Goal: Task Accomplishment & Management: Complete application form

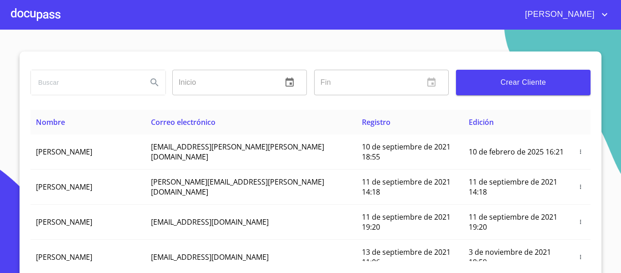
click at [512, 85] on span "Crear Cliente" at bounding box center [524, 82] width 120 height 13
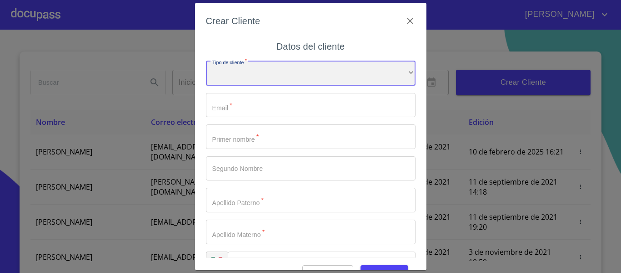
click at [288, 81] on div "​" at bounding box center [311, 73] width 210 height 25
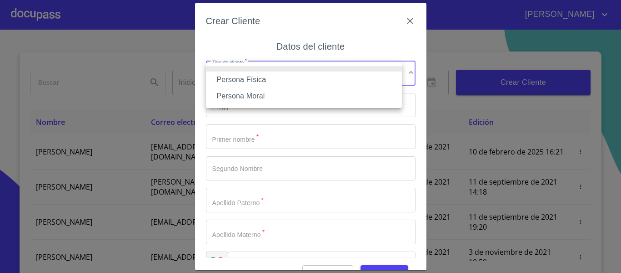
click at [245, 81] on li "Persona Física" at bounding box center [304, 79] width 196 height 16
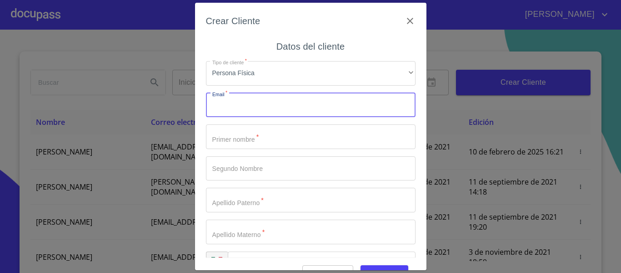
click at [249, 108] on input "Tipo de cliente   *" at bounding box center [311, 105] width 210 height 25
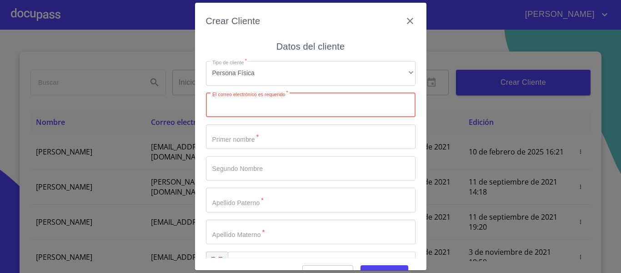
click at [244, 110] on input "Tipo de cliente   *" at bounding box center [311, 105] width 210 height 25
type input "[EMAIL_ADDRESS][DOMAIN_NAME]"
click at [242, 132] on input "Tipo de cliente   *" at bounding box center [311, 136] width 210 height 25
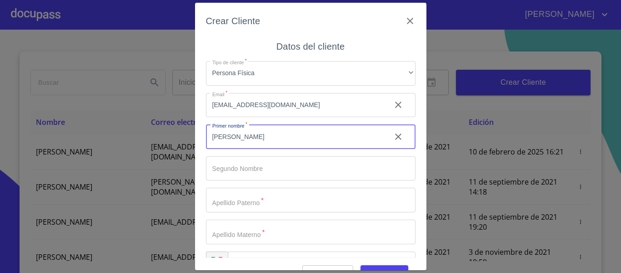
type input "[PERSON_NAME]"
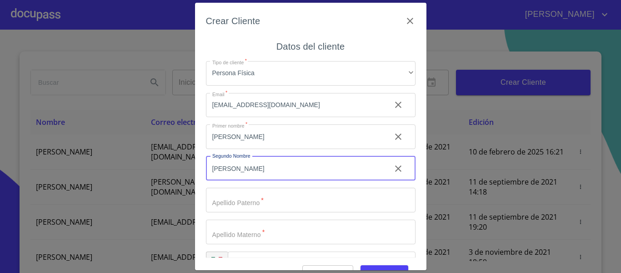
type input "[PERSON_NAME]"
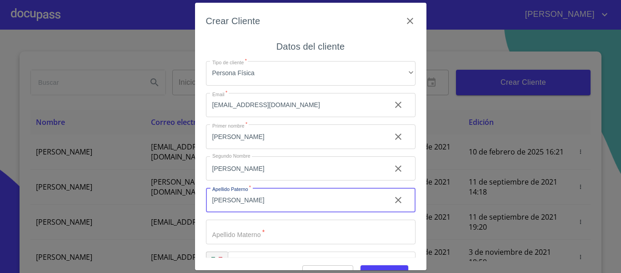
type input "[PERSON_NAME]"
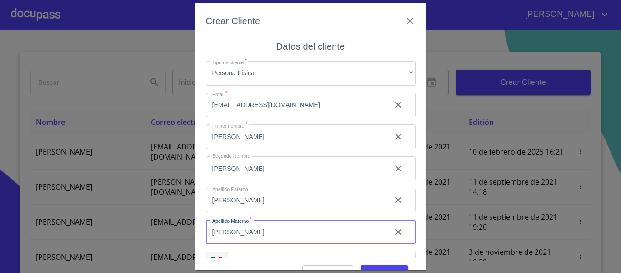
type input "[PERSON_NAME]"
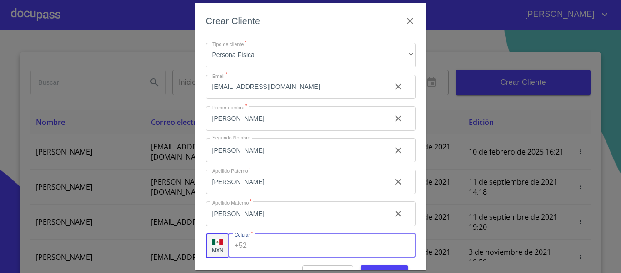
scroll to position [26, 0]
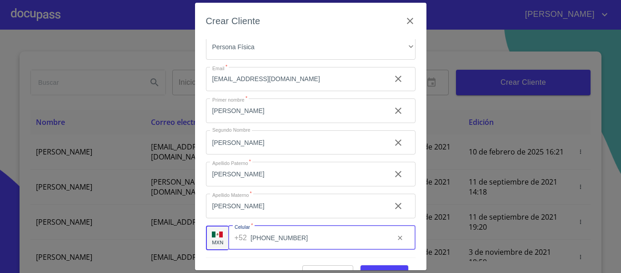
type input "[PHONE_NUMBER]"
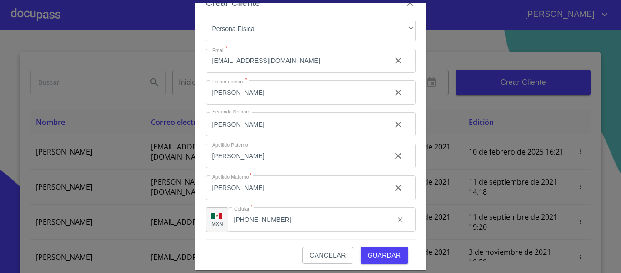
scroll to position [23, 0]
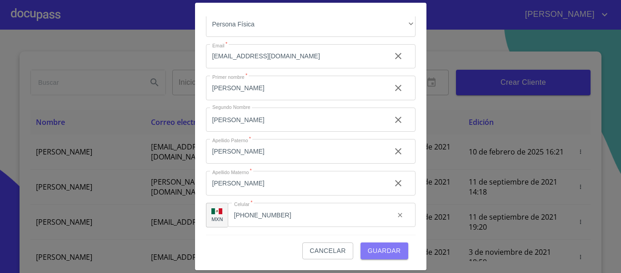
click at [385, 255] on span "Guardar" at bounding box center [384, 250] width 33 height 11
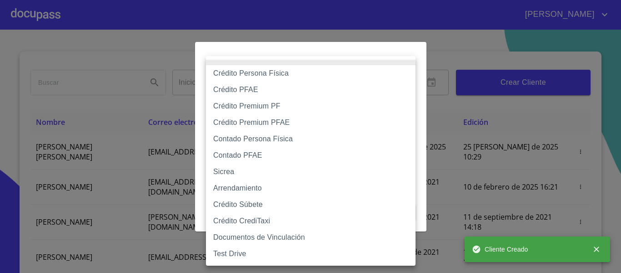
click at [369, 91] on body "[PERSON_NAME] ​ Fin ​ Crear Cliente Nombre Correo electrónico Registro Edición …" at bounding box center [310, 136] width 621 height 273
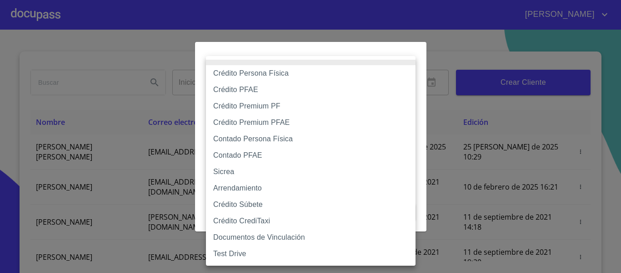
click at [245, 136] on li "Contado Persona Física" at bounding box center [311, 139] width 210 height 16
type input "60bf975b0d9865ccc2471536"
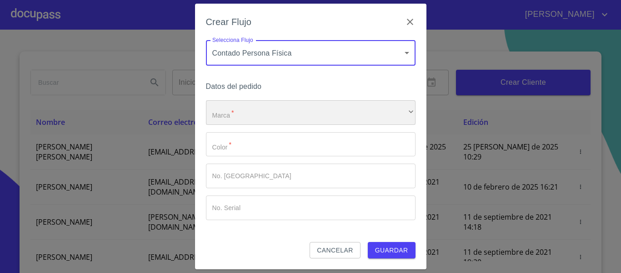
click at [245, 113] on div "​" at bounding box center [311, 112] width 210 height 25
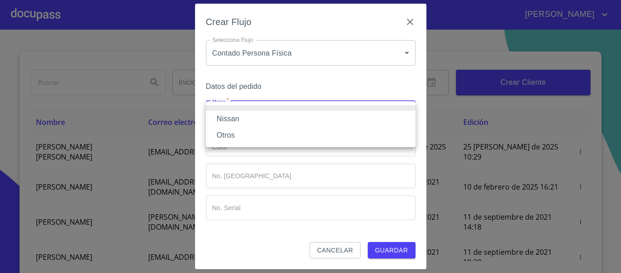
click at [245, 113] on li "Nissan" at bounding box center [311, 119] width 210 height 16
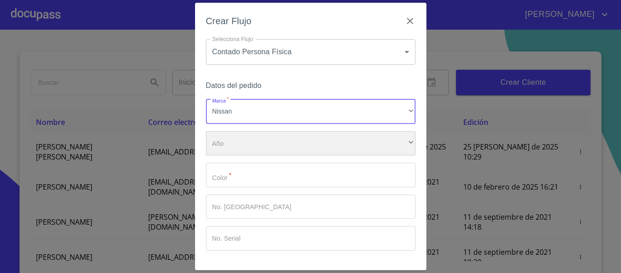
click at [240, 136] on div "​" at bounding box center [311, 143] width 210 height 25
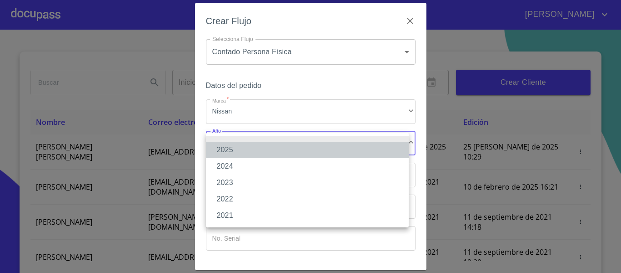
click at [225, 151] on li "2025" at bounding box center [307, 149] width 203 height 16
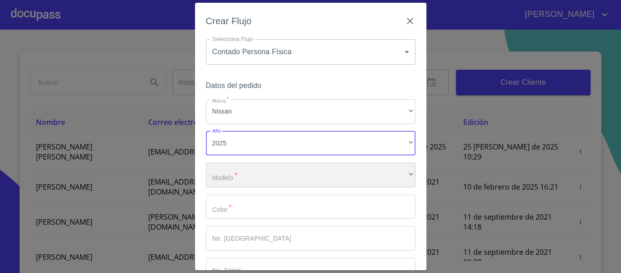
click at [232, 177] on div "​" at bounding box center [311, 174] width 210 height 25
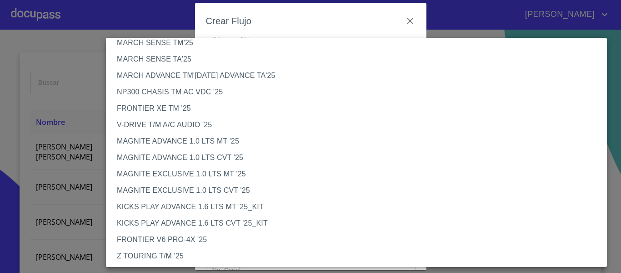
scroll to position [45, 0]
click at [175, 125] on li "V-DRIVE T/M A/C AUDIO '25" at bounding box center [360, 124] width 508 height 16
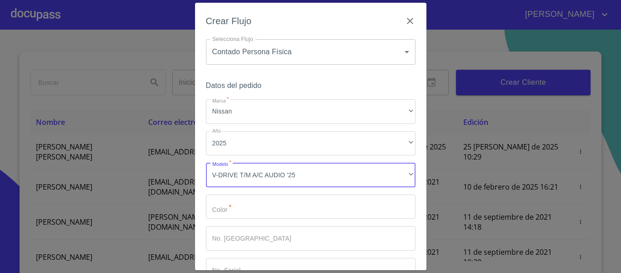
click at [242, 202] on input "Marca   *" at bounding box center [311, 206] width 210 height 25
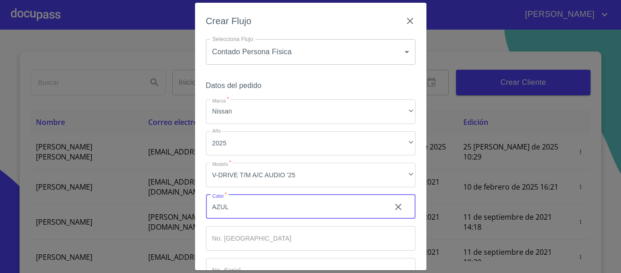
type input "AZUL"
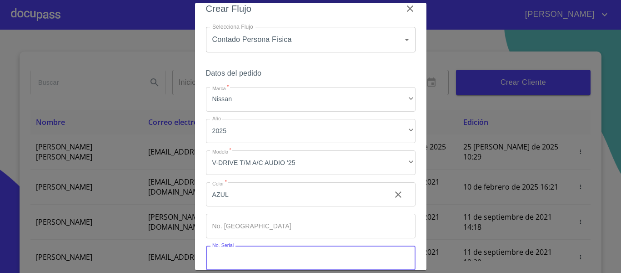
scroll to position [61, 0]
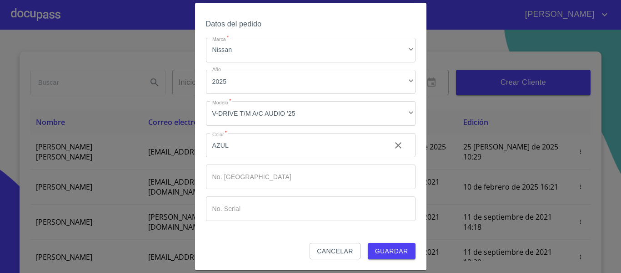
click at [383, 245] on span "Guardar" at bounding box center [391, 250] width 33 height 11
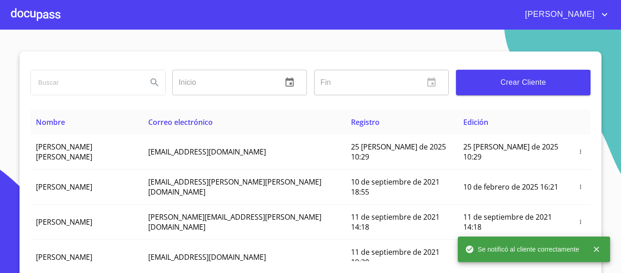
click at [30, 17] on div at bounding box center [36, 14] width 50 height 29
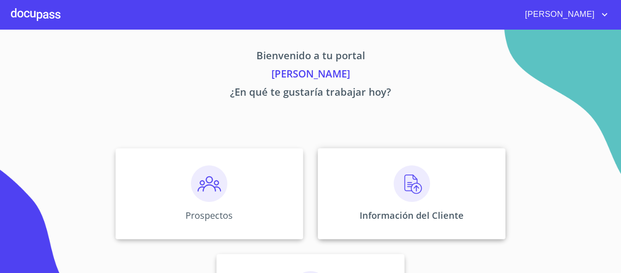
click at [364, 208] on div "Información del Cliente" at bounding box center [412, 193] width 188 height 91
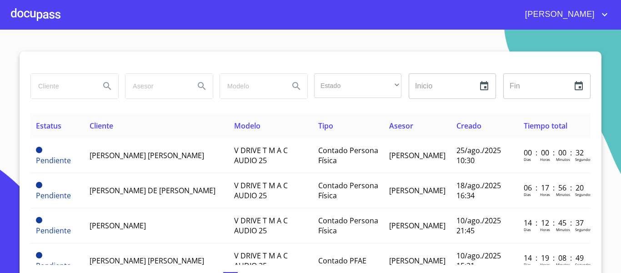
click at [44, 15] on div at bounding box center [36, 14] width 50 height 29
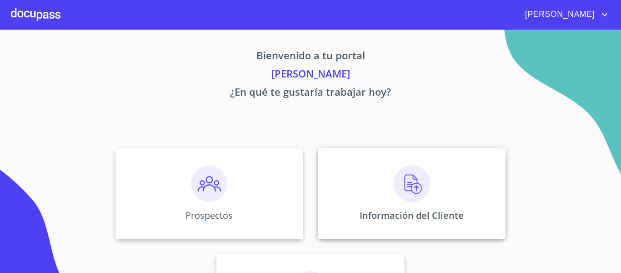
click at [343, 176] on div "Información del Cliente" at bounding box center [412, 193] width 188 height 91
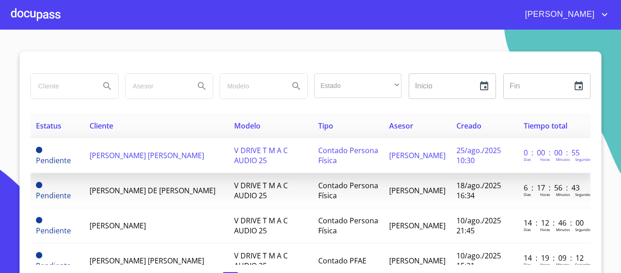
click at [84, 158] on td "[PERSON_NAME] [PERSON_NAME]" at bounding box center [156, 155] width 145 height 35
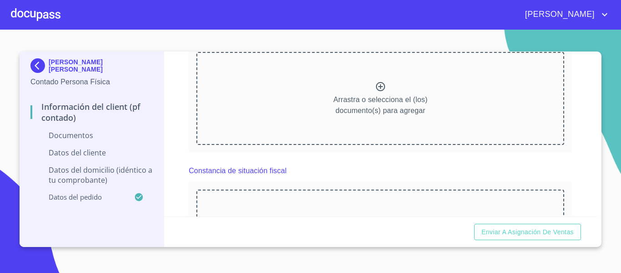
scroll to position [904, 0]
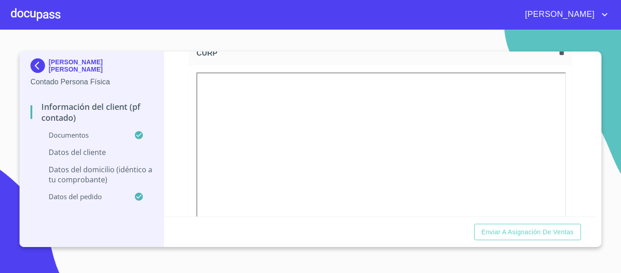
click at [572, 194] on div "Información del Client (PF contado) Documentos Documento de identificación.   *…" at bounding box center [381, 133] width 434 height 165
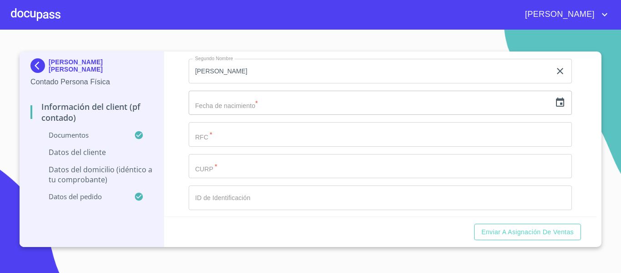
click at [555, 108] on icon "button" at bounding box center [560, 102] width 11 height 11
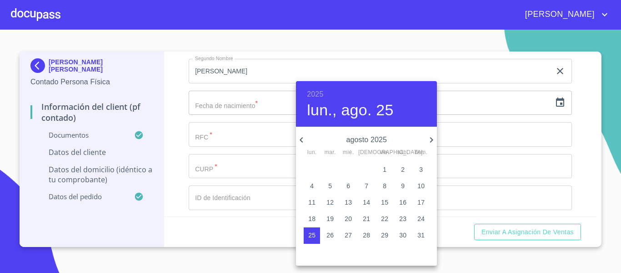
click at [312, 93] on h6 "2025" at bounding box center [315, 94] width 16 height 13
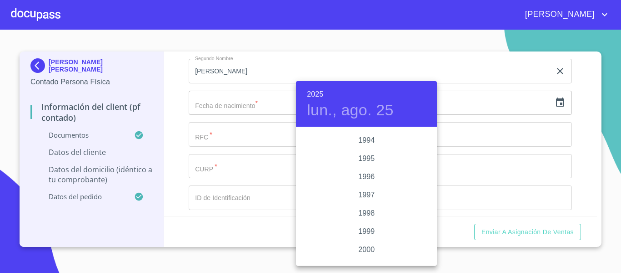
scroll to position [1237, 0]
click at [366, 138] on div "1993" at bounding box center [366, 137] width 141 height 18
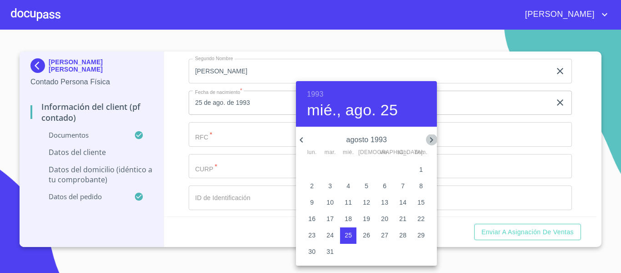
click at [433, 138] on icon "button" at bounding box center [431, 139] width 11 height 11
click at [328, 197] on button "16" at bounding box center [330, 202] width 16 height 16
type input "16 de nov. de 1993"
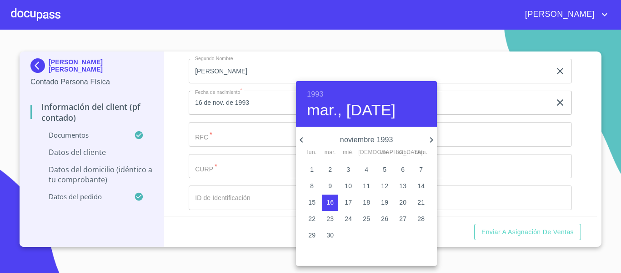
click at [208, 141] on div at bounding box center [310, 136] width 621 height 273
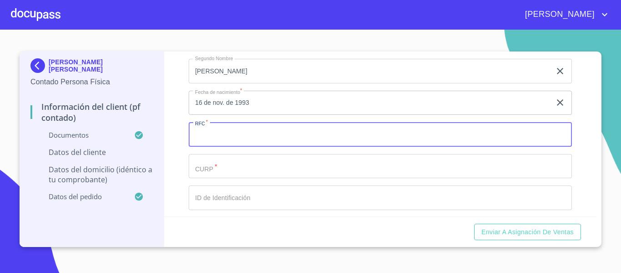
click at [231, 146] on input "Documento de identificación.   *" at bounding box center [381, 134] width 384 height 25
paste input "OERE931116QP0"
type input "OERE931116QP0"
click at [240, 175] on input "Documento de identificación.   *" at bounding box center [381, 166] width 384 height 25
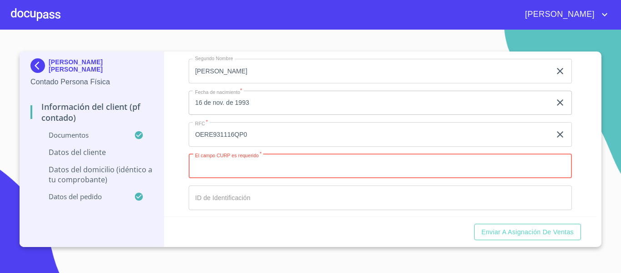
paste input "OERE931116HJCCBR03"
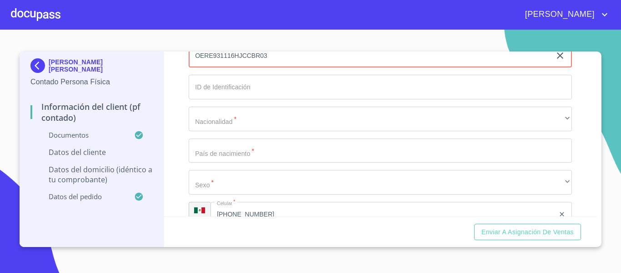
scroll to position [1889, 0]
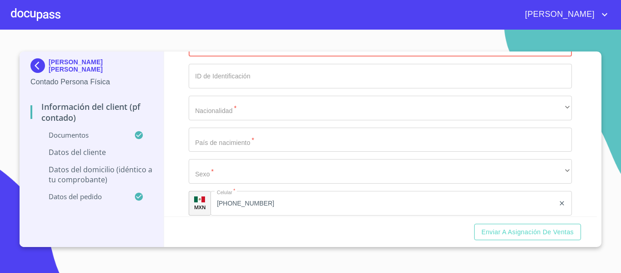
type input "OERE931116HJCCBR03"
click at [206, 88] on input "Documento de identificación.   *" at bounding box center [381, 76] width 384 height 25
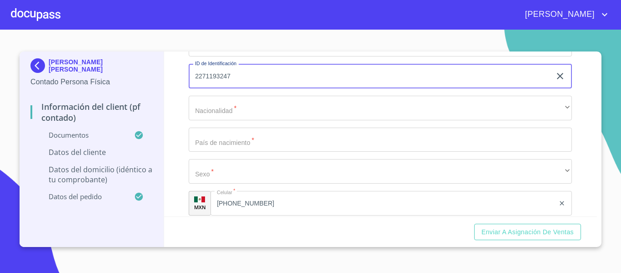
type input "2271193247"
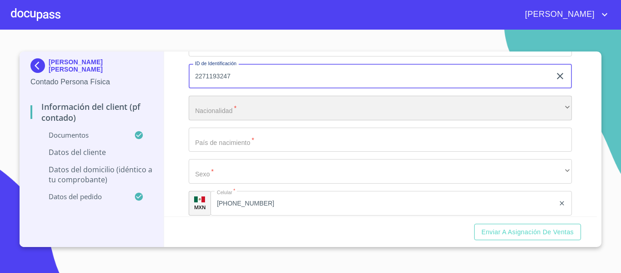
click at [246, 120] on div "​" at bounding box center [381, 108] width 384 height 25
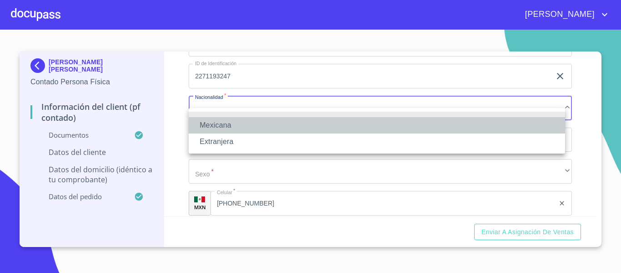
click at [222, 129] on li "Mexicana" at bounding box center [377, 125] width 377 height 16
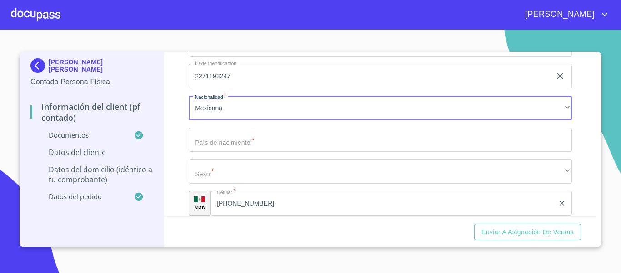
click at [225, 152] on input "Documento de identificación.   *" at bounding box center [381, 139] width 384 height 25
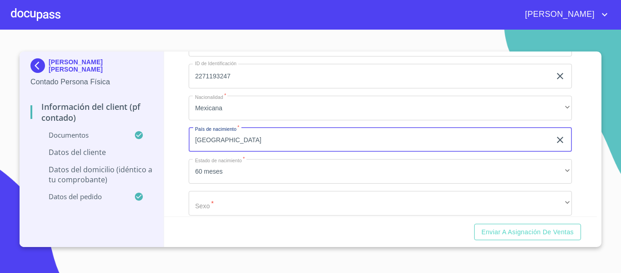
type input "[GEOGRAPHIC_DATA]"
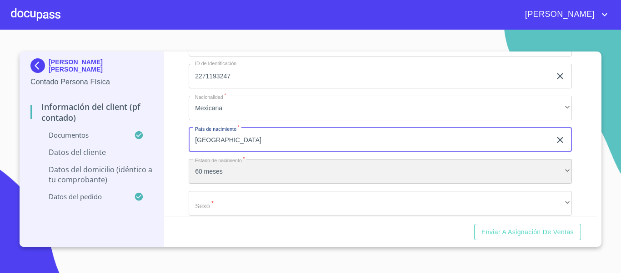
click at [245, 183] on div "60 meses" at bounding box center [381, 171] width 384 height 25
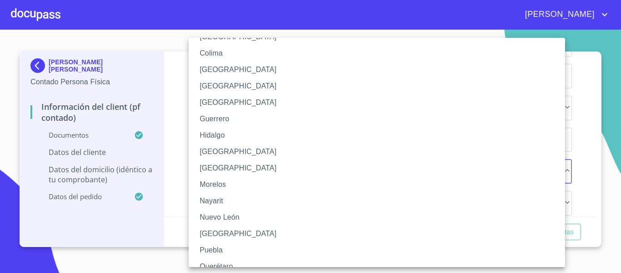
scroll to position [136, 0]
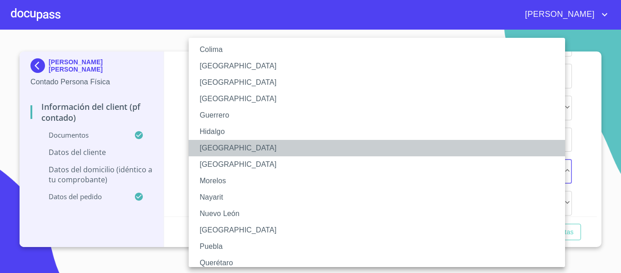
click at [215, 150] on li "[GEOGRAPHIC_DATA]" at bounding box center [381, 148] width 384 height 16
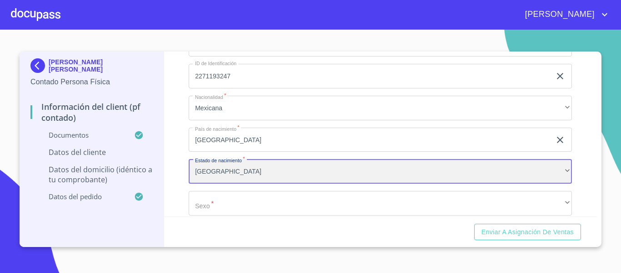
scroll to position [1980, 0]
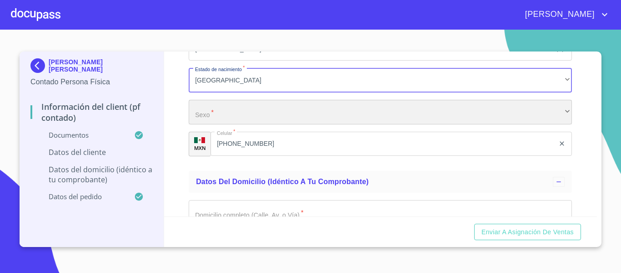
click at [234, 122] on div "​" at bounding box center [381, 112] width 384 height 25
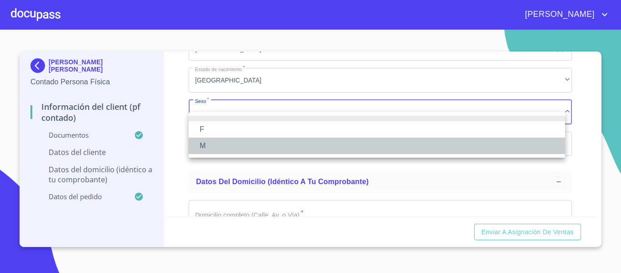
click at [208, 142] on li "M" at bounding box center [377, 145] width 377 height 16
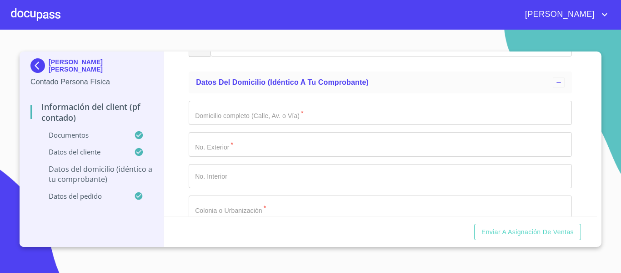
scroll to position [2071, 0]
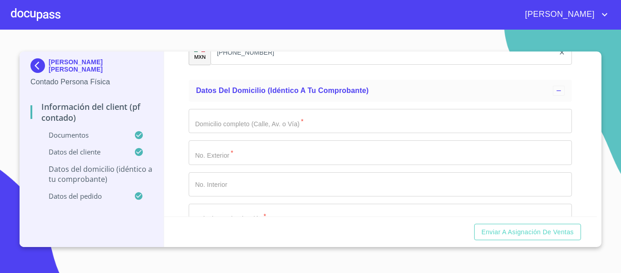
click at [215, 133] on input "Documento de identificación.   *" at bounding box center [381, 121] width 384 height 25
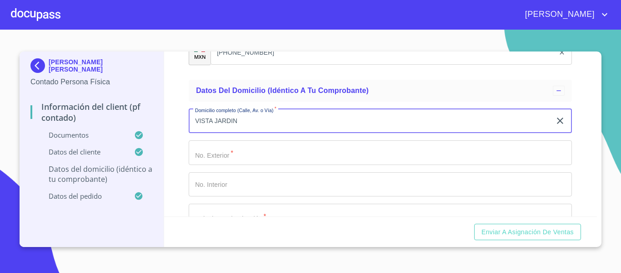
type input "VISTA JARDIN"
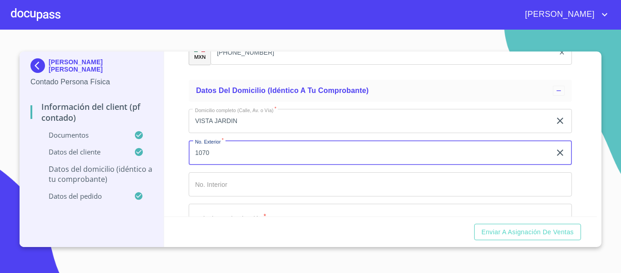
type input "1070"
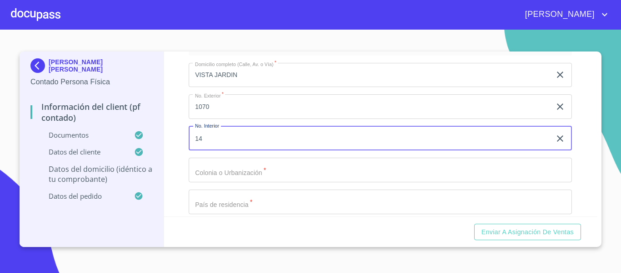
scroll to position [2117, 0]
type input "14"
click at [246, 182] on input "Documento de identificación.   *" at bounding box center [381, 170] width 384 height 25
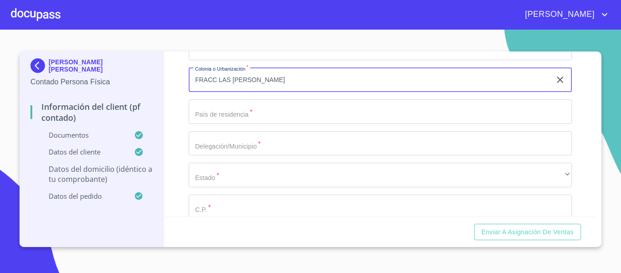
scroll to position [2208, 0]
type input "FRACC LAS [PERSON_NAME]"
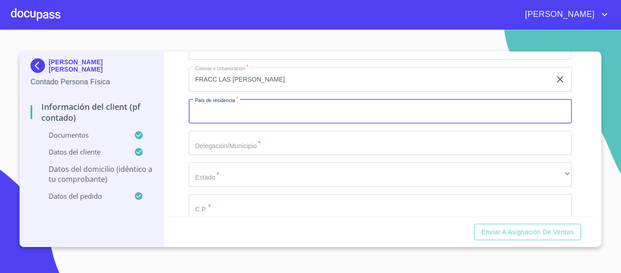
click at [212, 123] on input "Documento de identificación.   *" at bounding box center [381, 111] width 384 height 25
type input "[GEOGRAPHIC_DATA]"
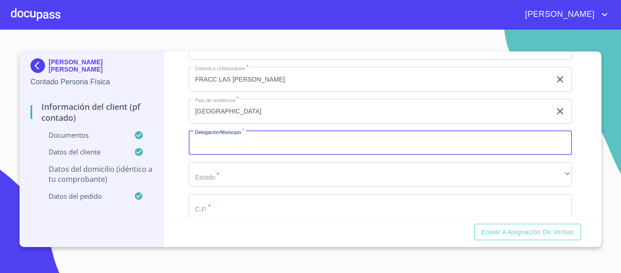
click at [217, 155] on input "Documento de identificación.   *" at bounding box center [381, 143] width 384 height 25
type input "TLAQUEPAQUE"
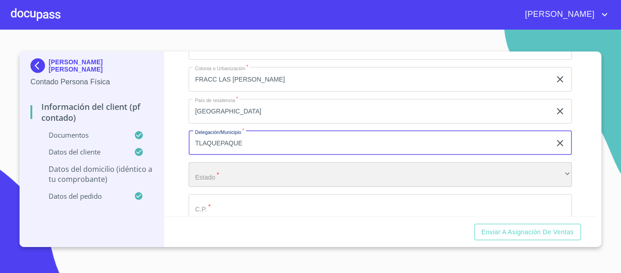
click at [237, 185] on div "​" at bounding box center [381, 174] width 384 height 25
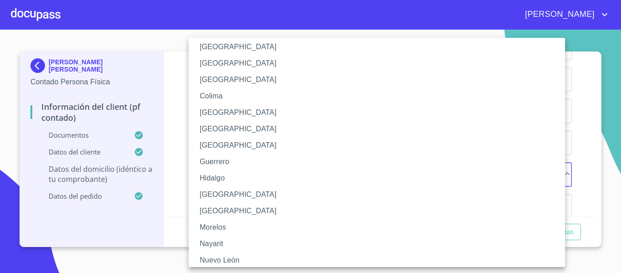
scroll to position [91, 0]
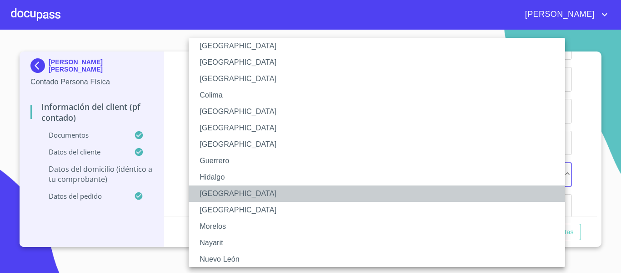
click at [211, 198] on li "[GEOGRAPHIC_DATA]" at bounding box center [381, 193] width 384 height 16
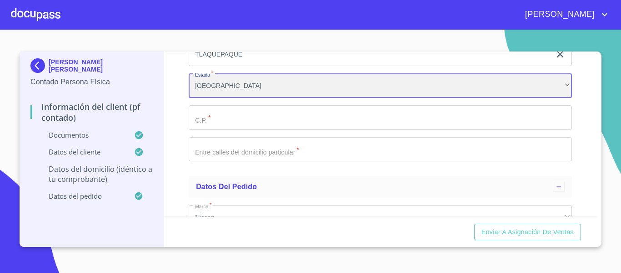
scroll to position [2299, 0]
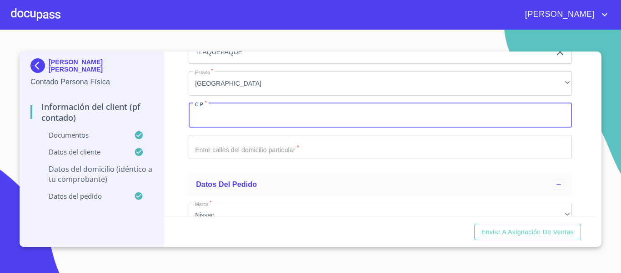
click at [230, 127] on input "Documento de identificación.   *" at bounding box center [381, 115] width 384 height 25
type input "45599"
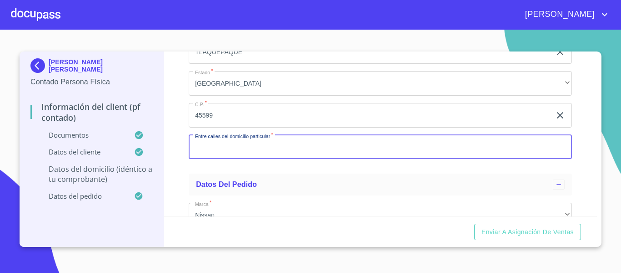
click at [217, 157] on input "Documento de identificación.   *" at bounding box center [381, 147] width 384 height 25
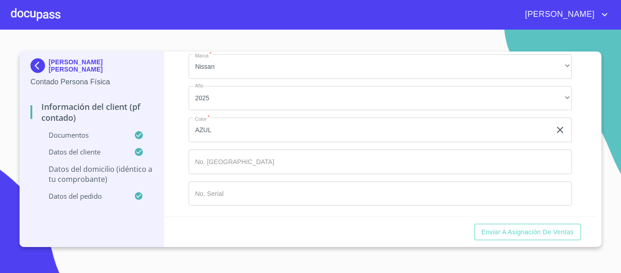
scroll to position [2458, 0]
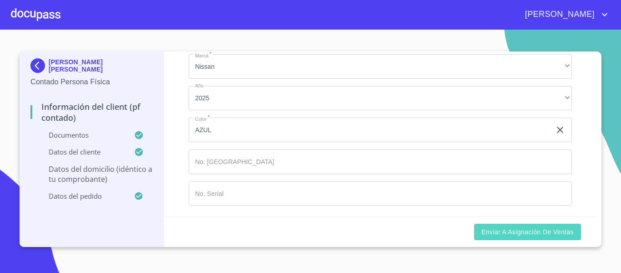
type input "[PERSON_NAME]"
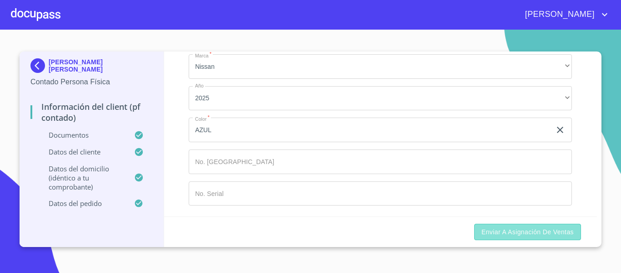
click at [481, 231] on button "Enviar a Asignación de Ventas" at bounding box center [528, 231] width 107 height 17
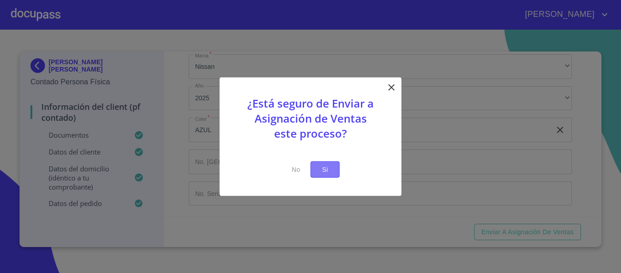
click at [324, 172] on span "Si" at bounding box center [325, 168] width 15 height 11
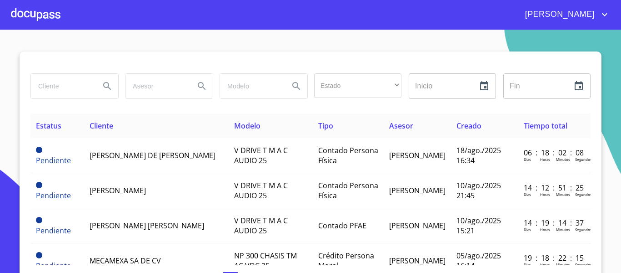
click at [27, 7] on div at bounding box center [36, 14] width 50 height 29
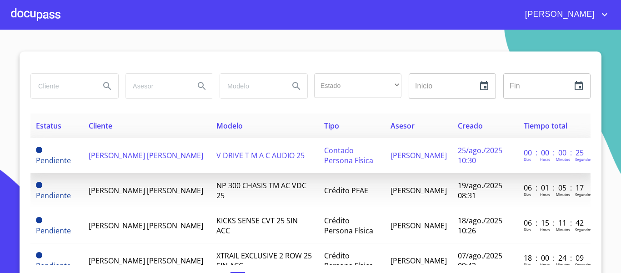
click at [118, 155] on td "[PERSON_NAME] [PERSON_NAME]" at bounding box center [147, 155] width 128 height 35
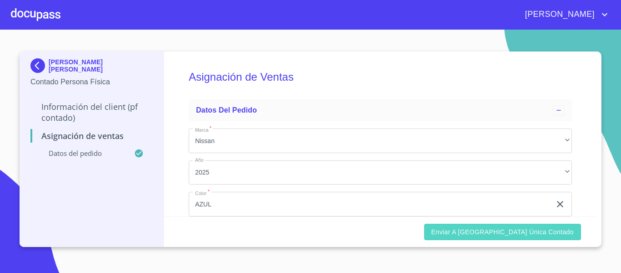
click at [483, 230] on span "Enviar a [GEOGRAPHIC_DATA] única contado" at bounding box center [503, 231] width 143 height 11
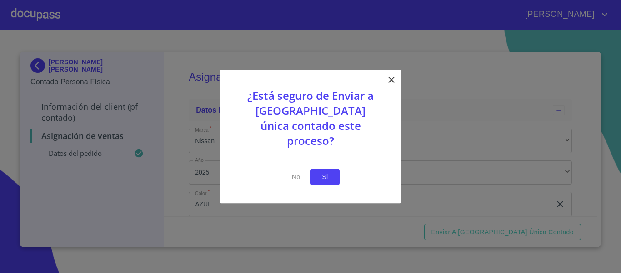
click at [326, 171] on span "Si" at bounding box center [325, 176] width 15 height 11
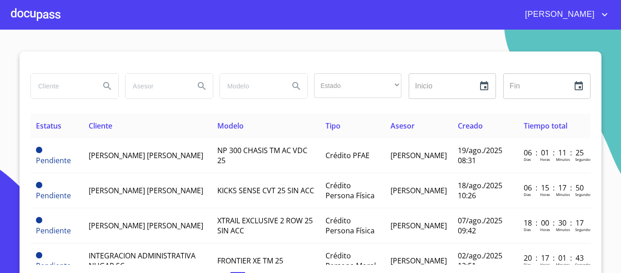
click at [44, 17] on div at bounding box center [36, 14] width 50 height 29
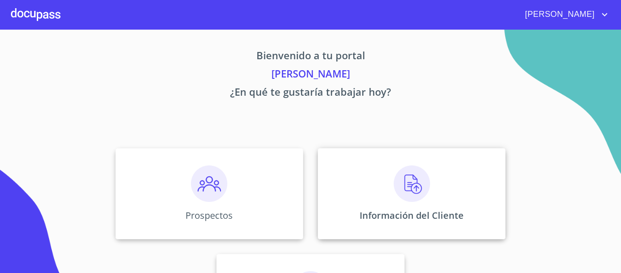
click at [381, 208] on div "Información del Cliente" at bounding box center [412, 193] width 188 height 91
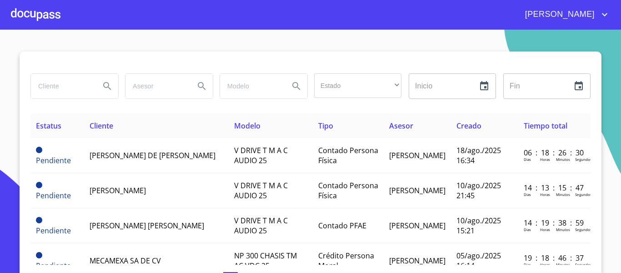
click at [64, 84] on input "search" at bounding box center [62, 86] width 62 height 25
click at [46, 81] on input "search" at bounding box center [62, 86] width 62 height 25
type input "[PERSON_NAME]"
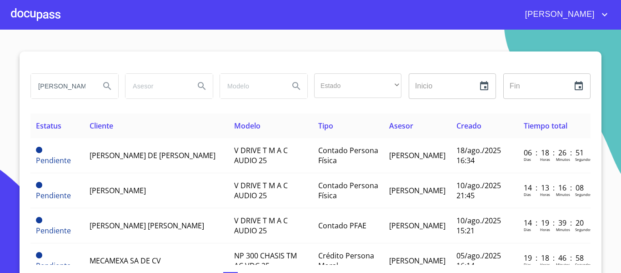
click at [105, 89] on icon "Search" at bounding box center [107, 86] width 11 height 11
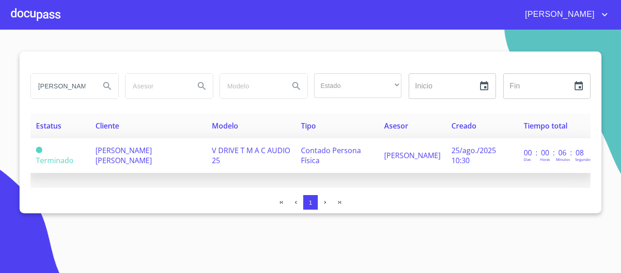
click at [111, 144] on td "[PERSON_NAME] [PERSON_NAME]" at bounding box center [148, 155] width 116 height 35
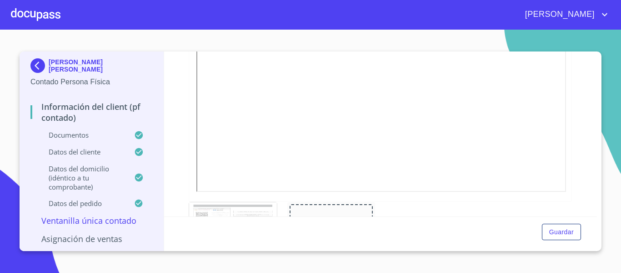
scroll to position [1456, 0]
